Goal: Task Accomplishment & Management: Complete application form

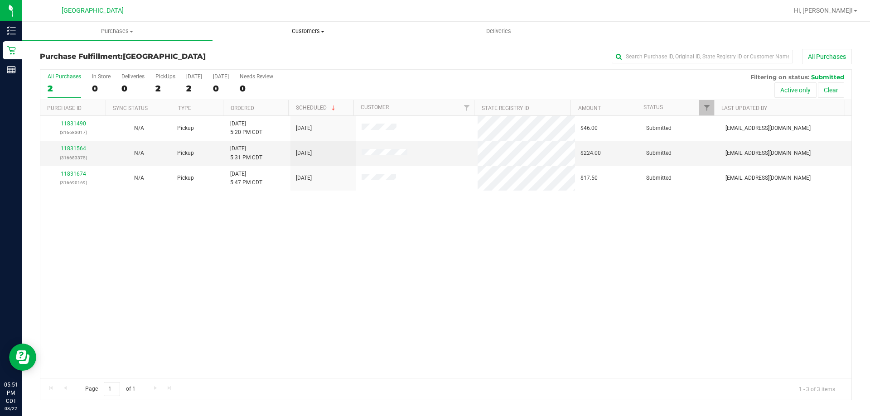
click at [333, 32] on span "Customers" at bounding box center [308, 31] width 190 height 8
click at [269, 55] on span "All customers" at bounding box center [244, 55] width 65 height 8
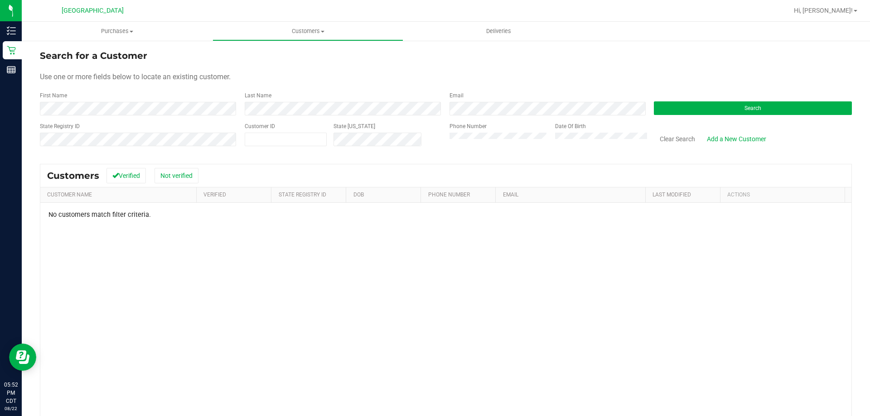
click at [303, 82] on div "Use one or more fields below to locate an existing customer." at bounding box center [446, 77] width 812 height 11
click at [226, 100] on div "First Name Last Name Email Search" at bounding box center [446, 103] width 812 height 24
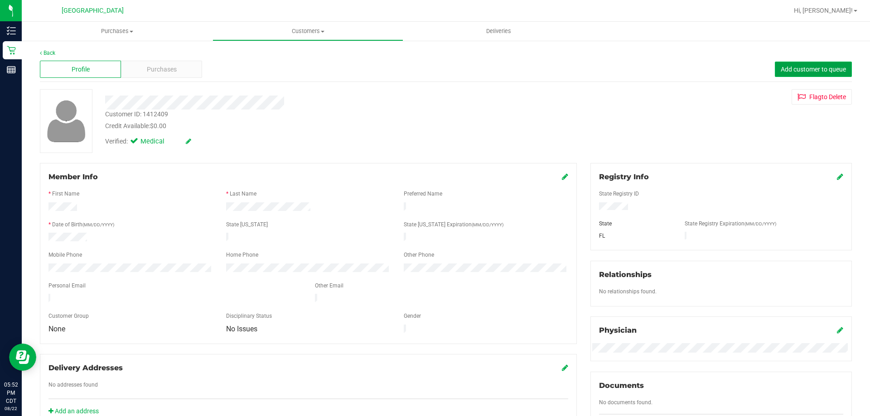
click at [433, 67] on span "Add customer to queue" at bounding box center [812, 69] width 65 height 7
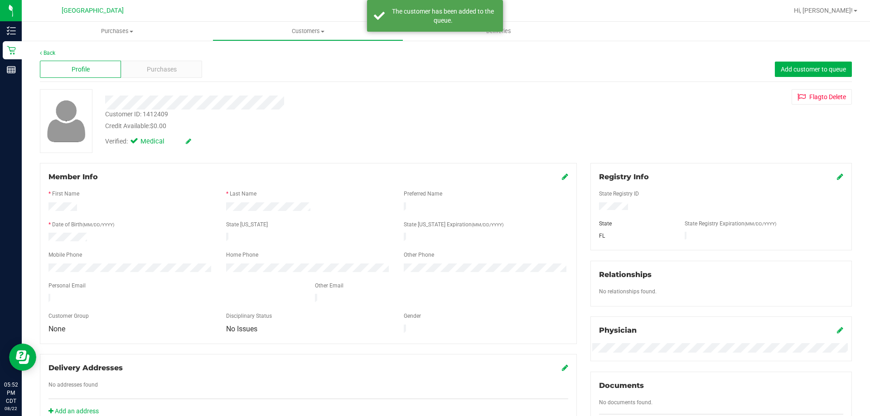
click at [433, 178] on icon at bounding box center [565, 176] width 6 height 7
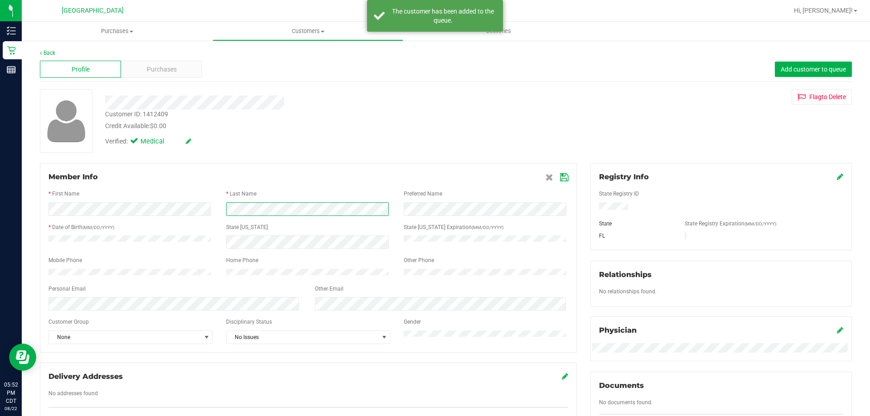
click at [220, 204] on div at bounding box center [308, 209] width 178 height 14
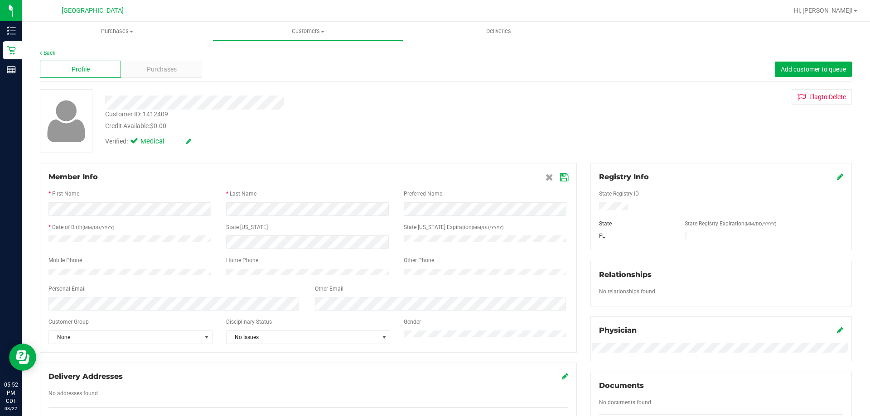
click at [433, 177] on icon at bounding box center [564, 177] width 8 height 7
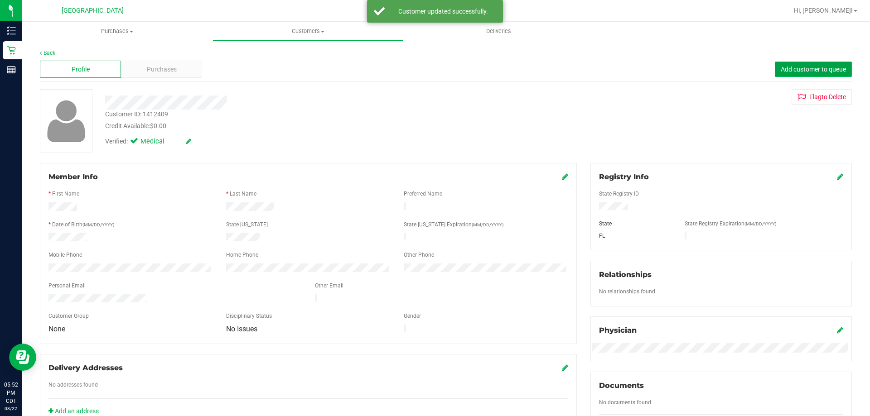
click at [433, 63] on button "Add customer to queue" at bounding box center [813, 69] width 77 height 15
click at [49, 50] on link "Back" at bounding box center [47, 53] width 15 height 6
